Goal: Book appointment/travel/reservation

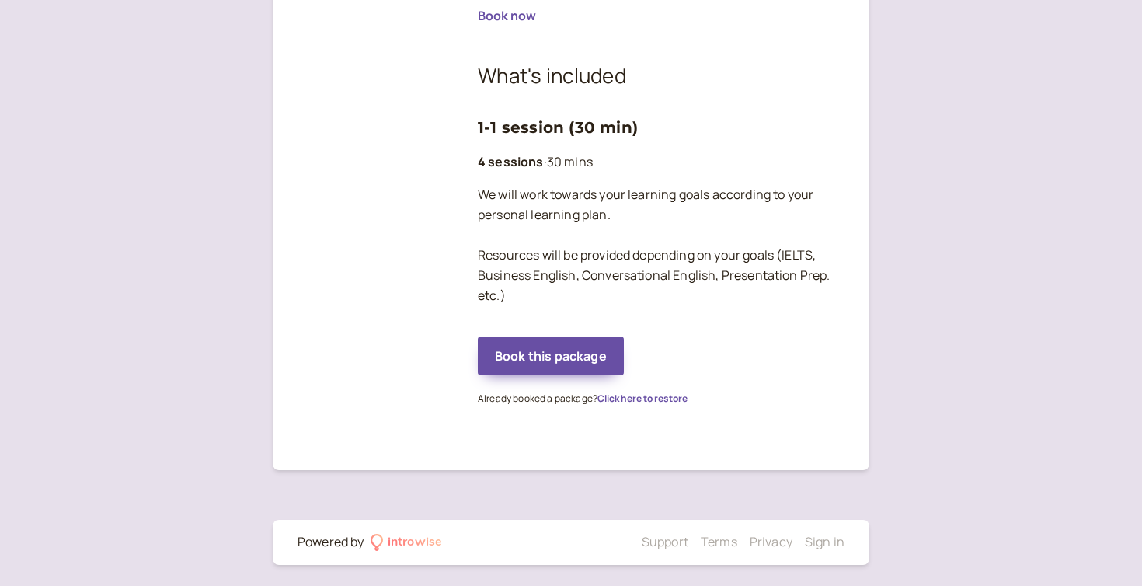
scroll to position [416, 0]
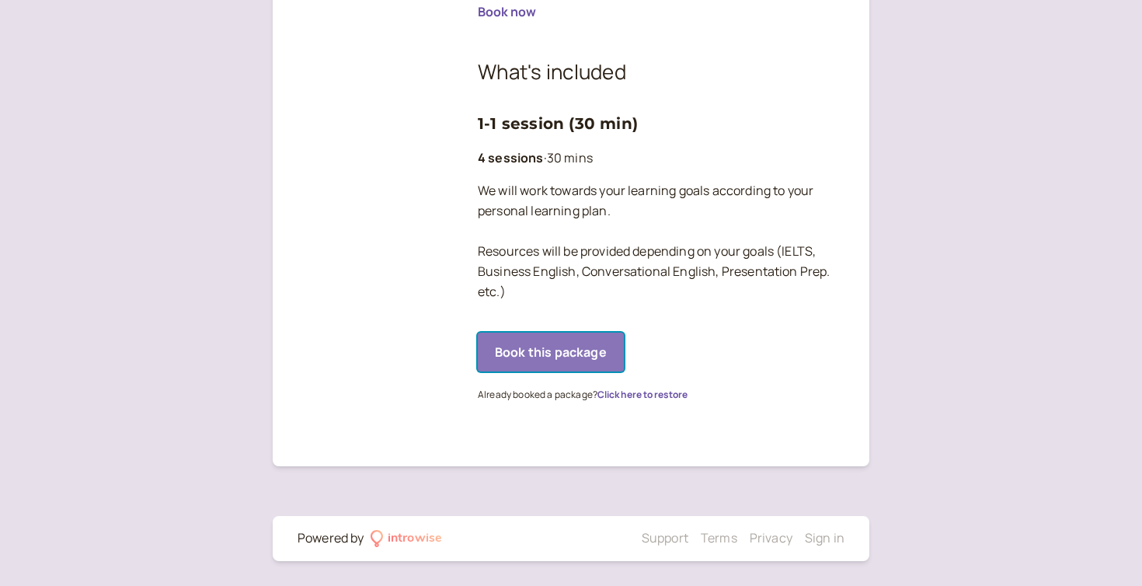
click at [581, 356] on button "Book this package" at bounding box center [551, 351] width 146 height 39
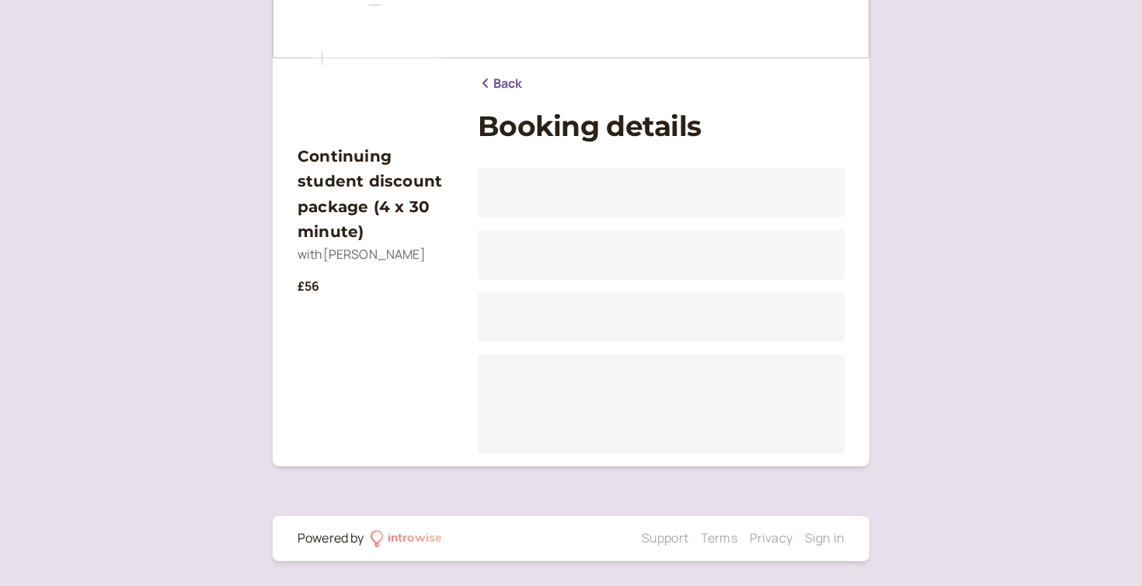
scroll to position [134, 0]
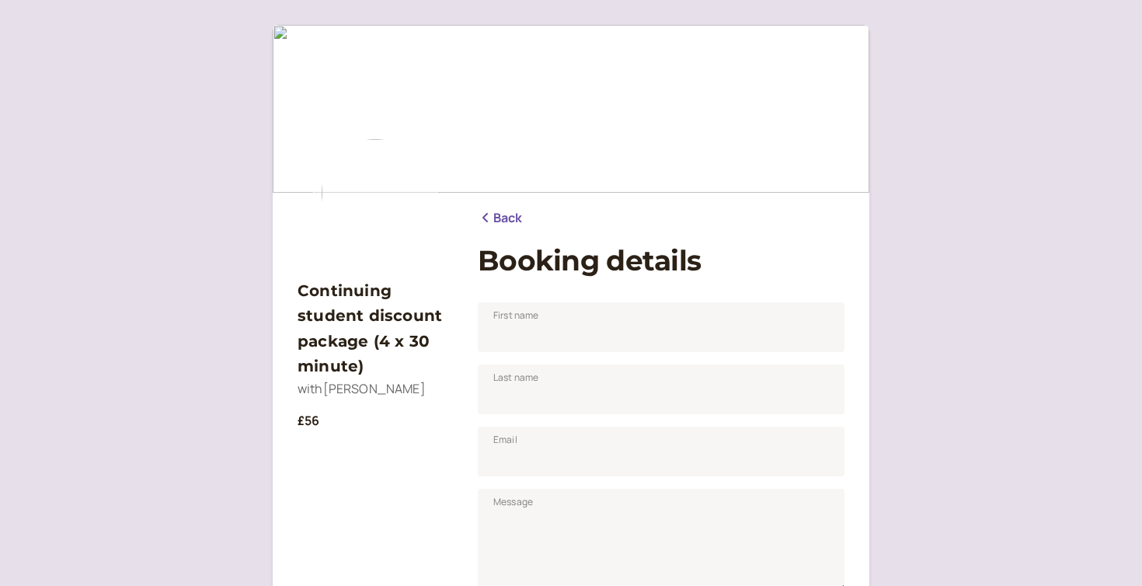
click at [506, 220] on link "Back" at bounding box center [500, 218] width 45 height 20
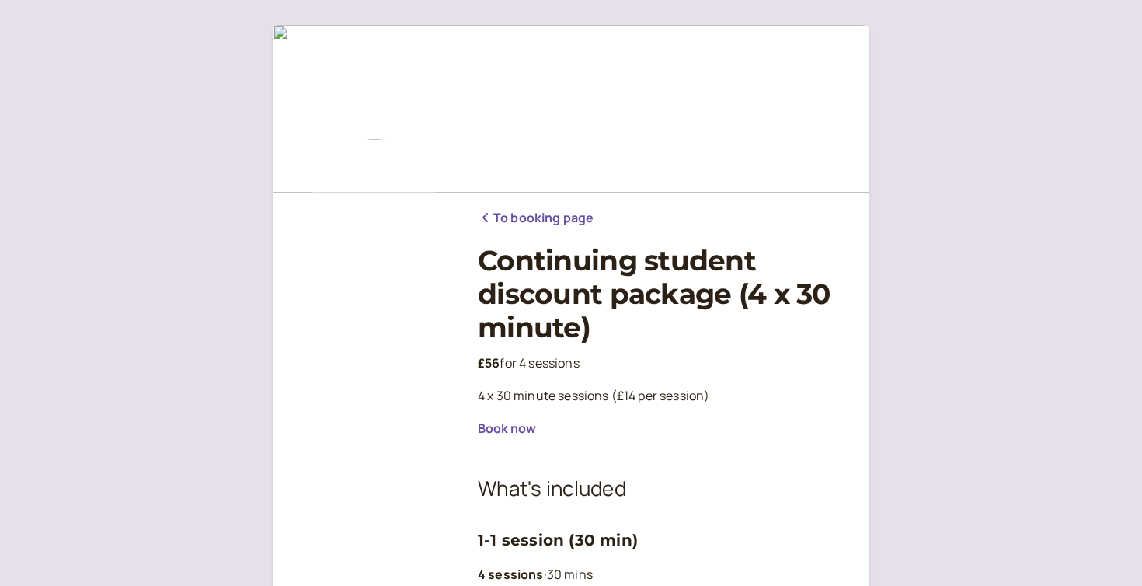
click at [512, 217] on link "To booking page" at bounding box center [536, 218] width 116 height 20
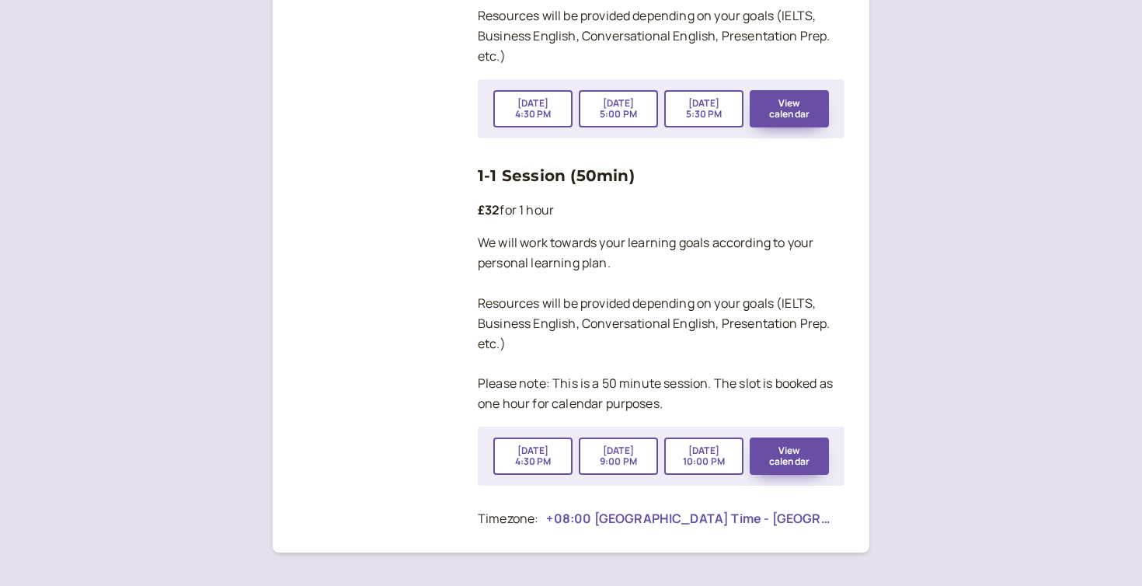
scroll to position [2861, 0]
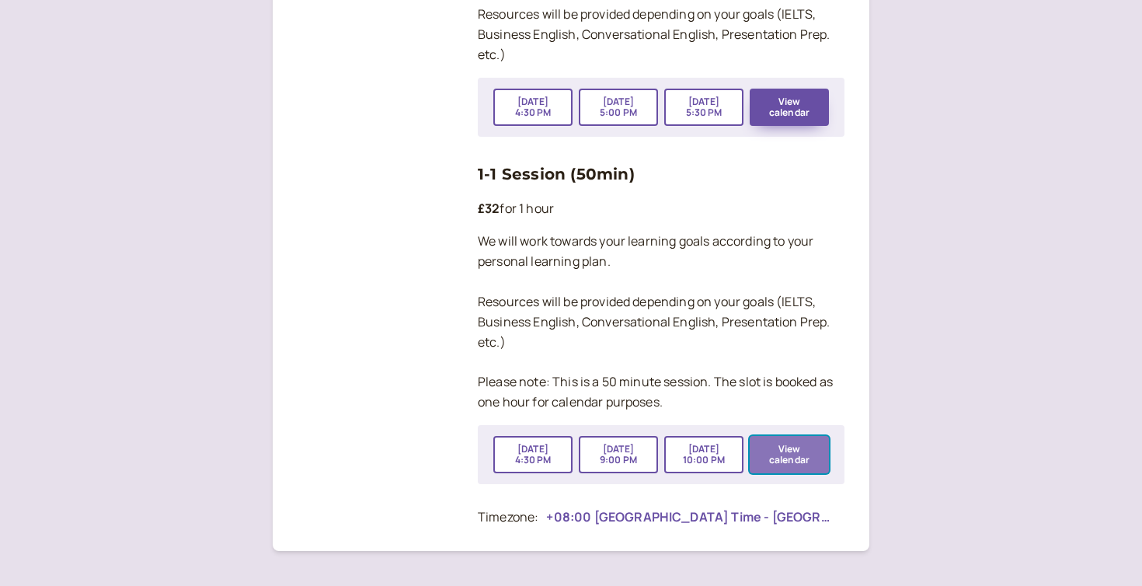
click at [802, 436] on button "View calendar" at bounding box center [789, 454] width 79 height 37
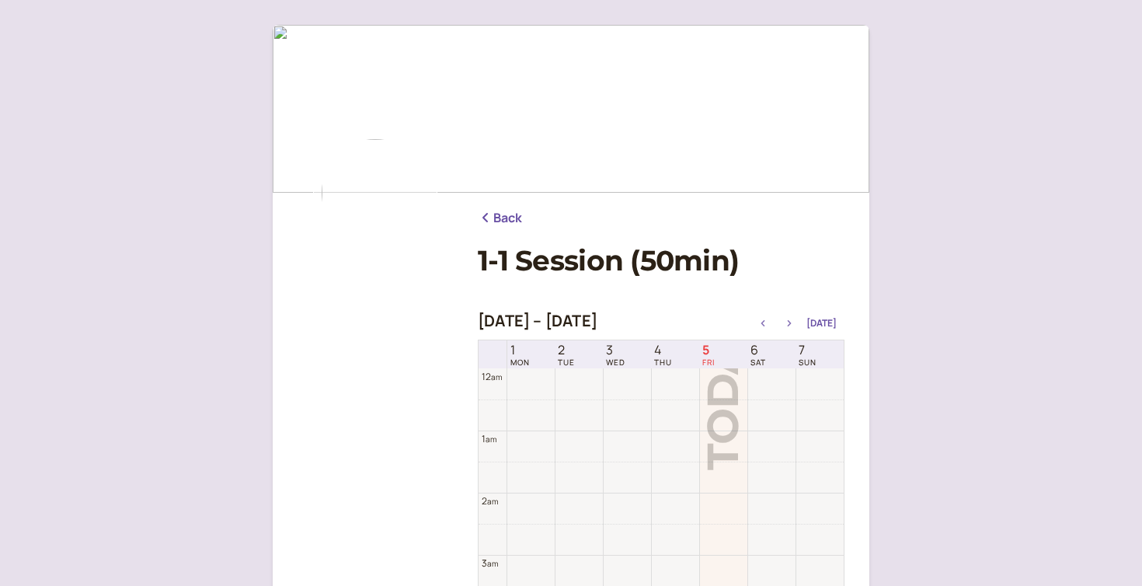
scroll to position [498, 0]
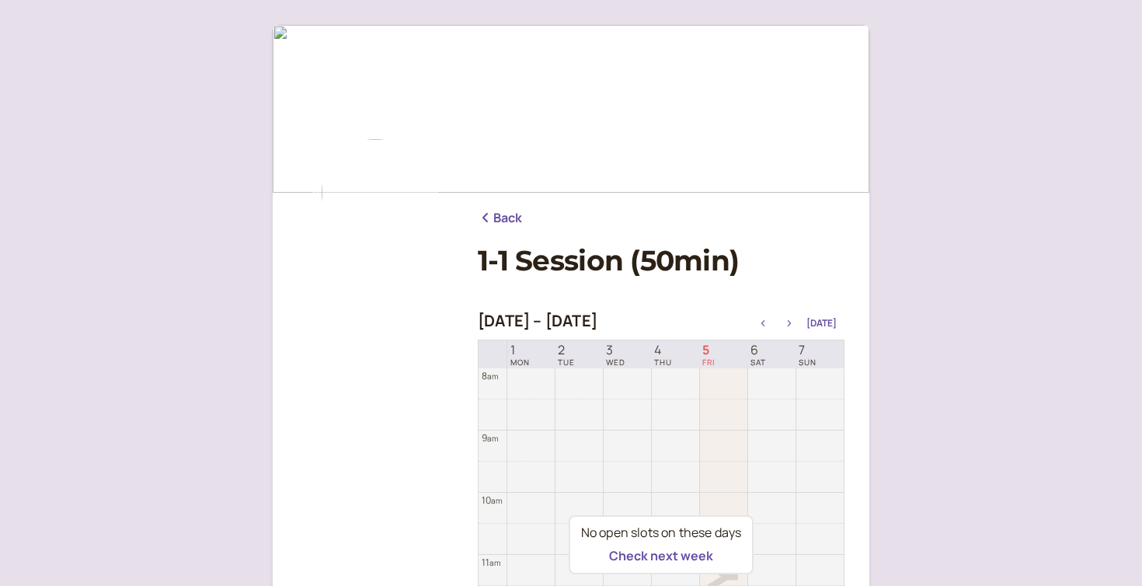
click at [791, 325] on icon "button" at bounding box center [790, 323] width 4 height 6
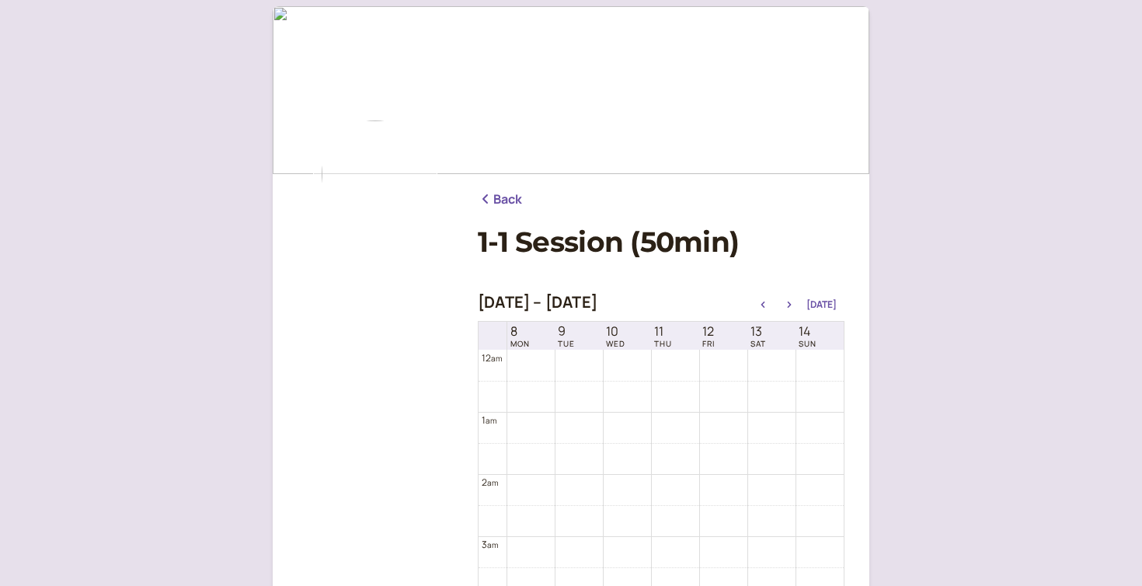
scroll to position [0, 0]
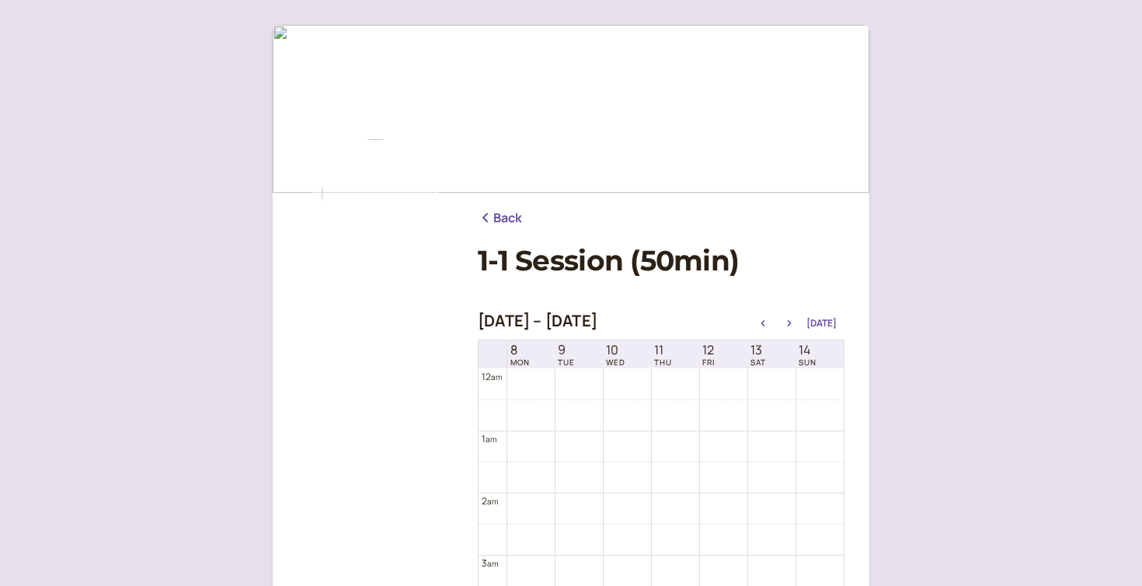
click at [497, 214] on link "Back" at bounding box center [500, 218] width 45 height 20
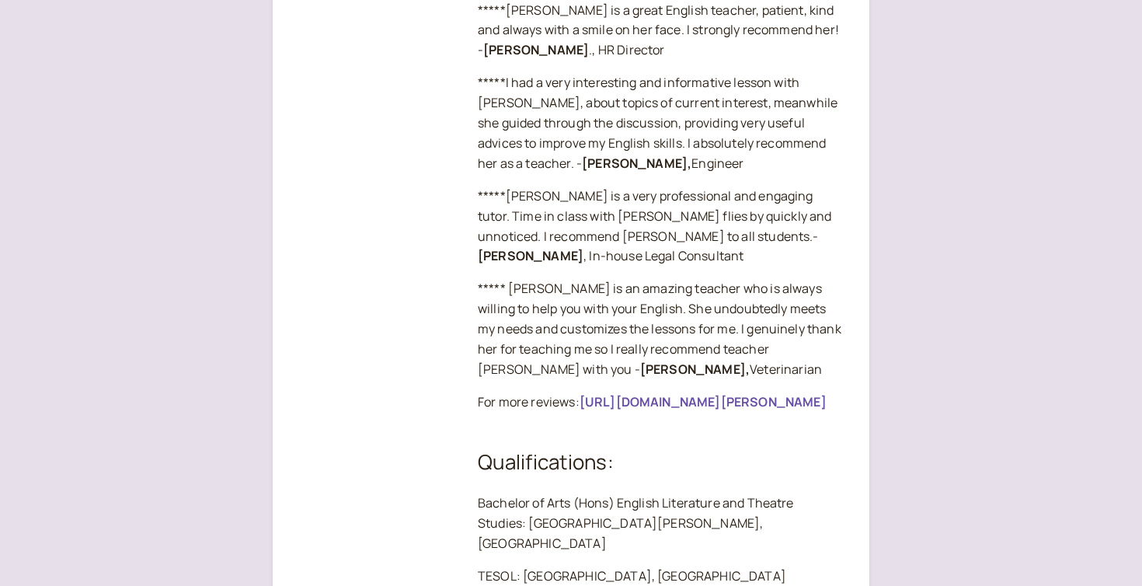
scroll to position [1208, 0]
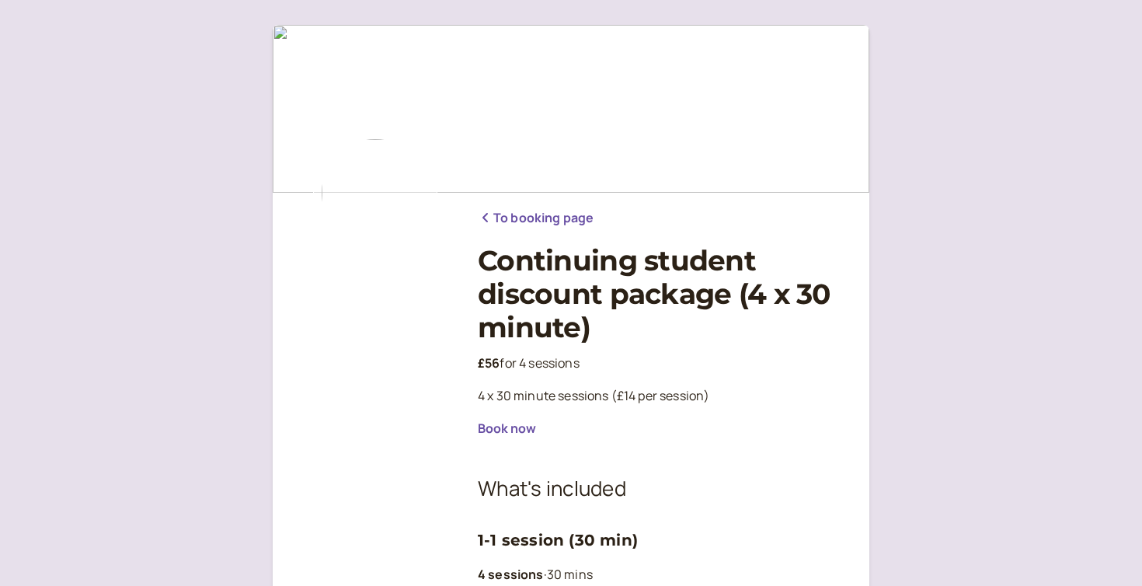
click at [537, 221] on link "To booking page" at bounding box center [536, 218] width 116 height 20
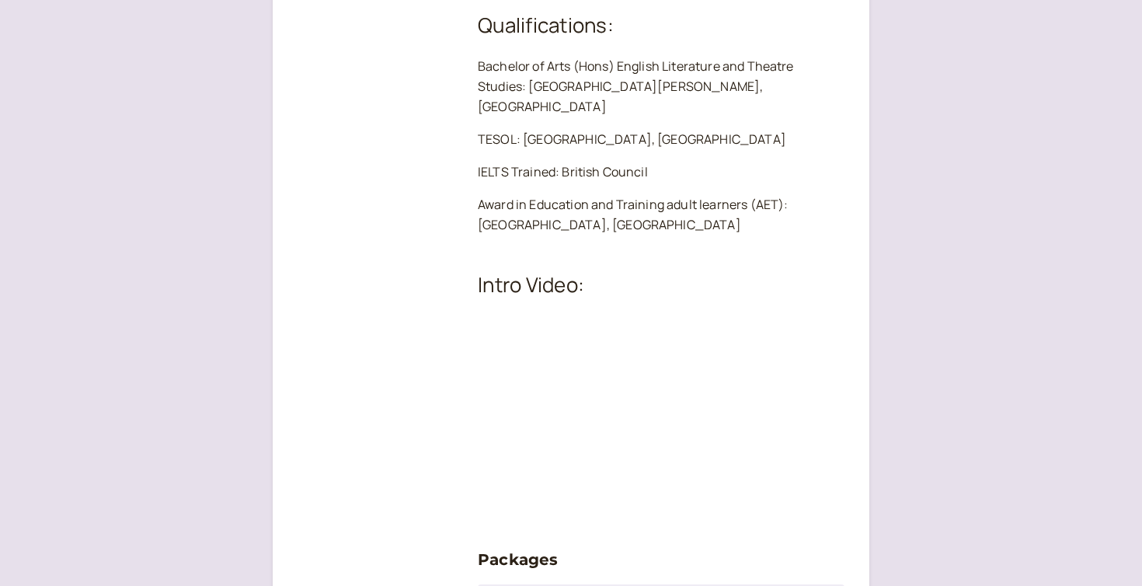
scroll to position [1686, 0]
